Goal: Task Accomplishment & Management: Manage account settings

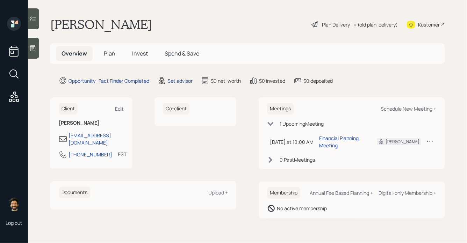
click at [180, 84] on div "Set advisor" at bounding box center [180, 80] width 25 height 7
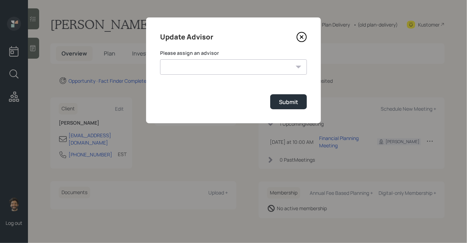
click at [204, 70] on select "[PERSON_NAME] [PERSON_NAME] End [PERSON_NAME] [PERSON_NAME] [PERSON_NAME] [PERS…" at bounding box center [233, 66] width 147 height 15
select select "f14b762f-c7c2-4b89-9227-8fa891345eea"
click at [160, 59] on select "[PERSON_NAME] [PERSON_NAME] End [PERSON_NAME] [PERSON_NAME] [PERSON_NAME] [PERS…" at bounding box center [233, 66] width 147 height 15
click at [290, 103] on div "Submit" at bounding box center [288, 102] width 19 height 8
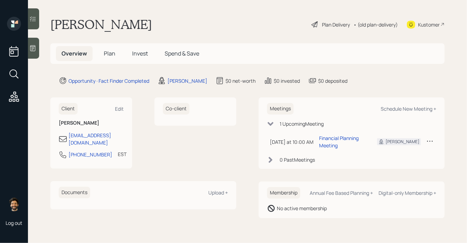
click at [112, 54] on span "Plan" at bounding box center [110, 54] width 12 height 8
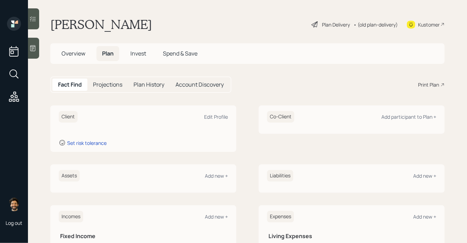
click at [80, 52] on span "Overview" at bounding box center [74, 54] width 24 height 8
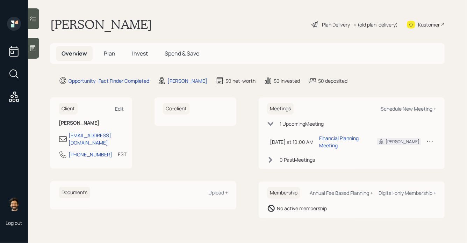
click at [107, 55] on span "Plan" at bounding box center [110, 54] width 12 height 8
